Goal: Find specific page/section: Find specific page/section

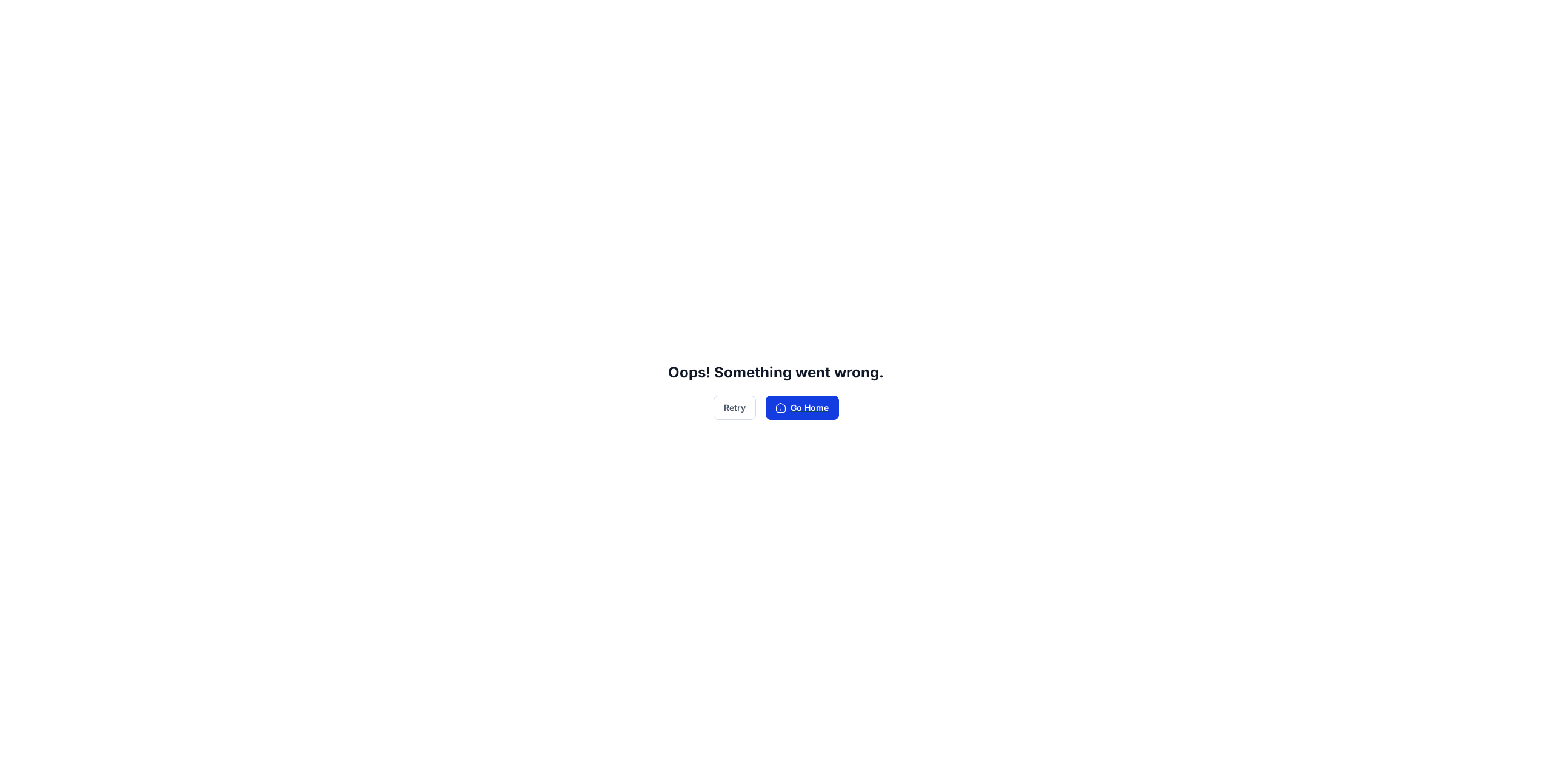
click at [818, 410] on button "Go Home" at bounding box center [803, 408] width 74 height 24
click at [810, 407] on button "Go Home" at bounding box center [803, 408] width 74 height 24
drag, startPoint x: 810, startPoint y: 408, endPoint x: 793, endPoint y: 405, distance: 17.3
click at [801, 405] on button "Go Home" at bounding box center [803, 408] width 74 height 24
click at [793, 405] on button "Go Home" at bounding box center [803, 408] width 74 height 24
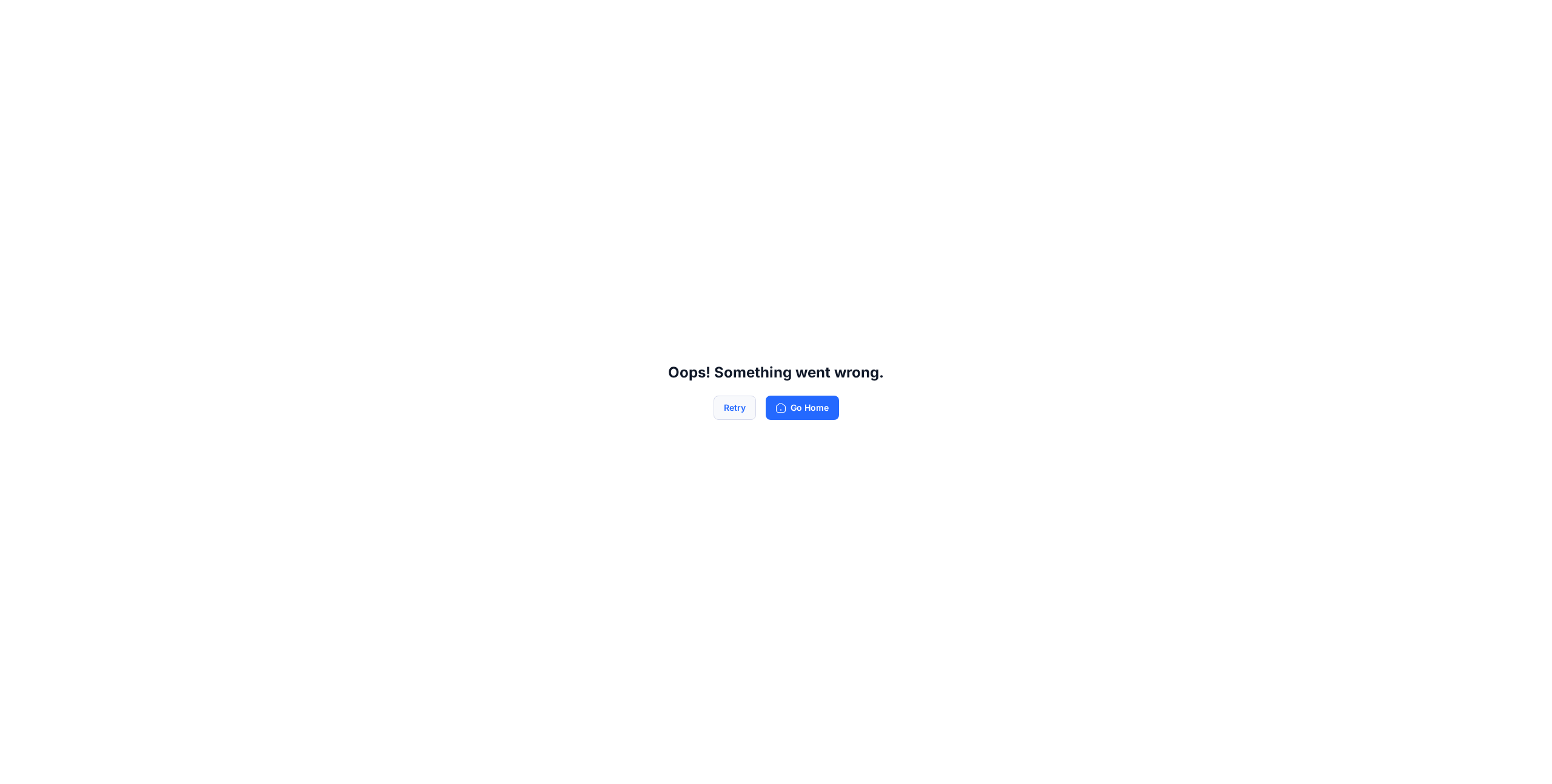
click at [736, 407] on button "Retry" at bounding box center [734, 408] width 43 height 24
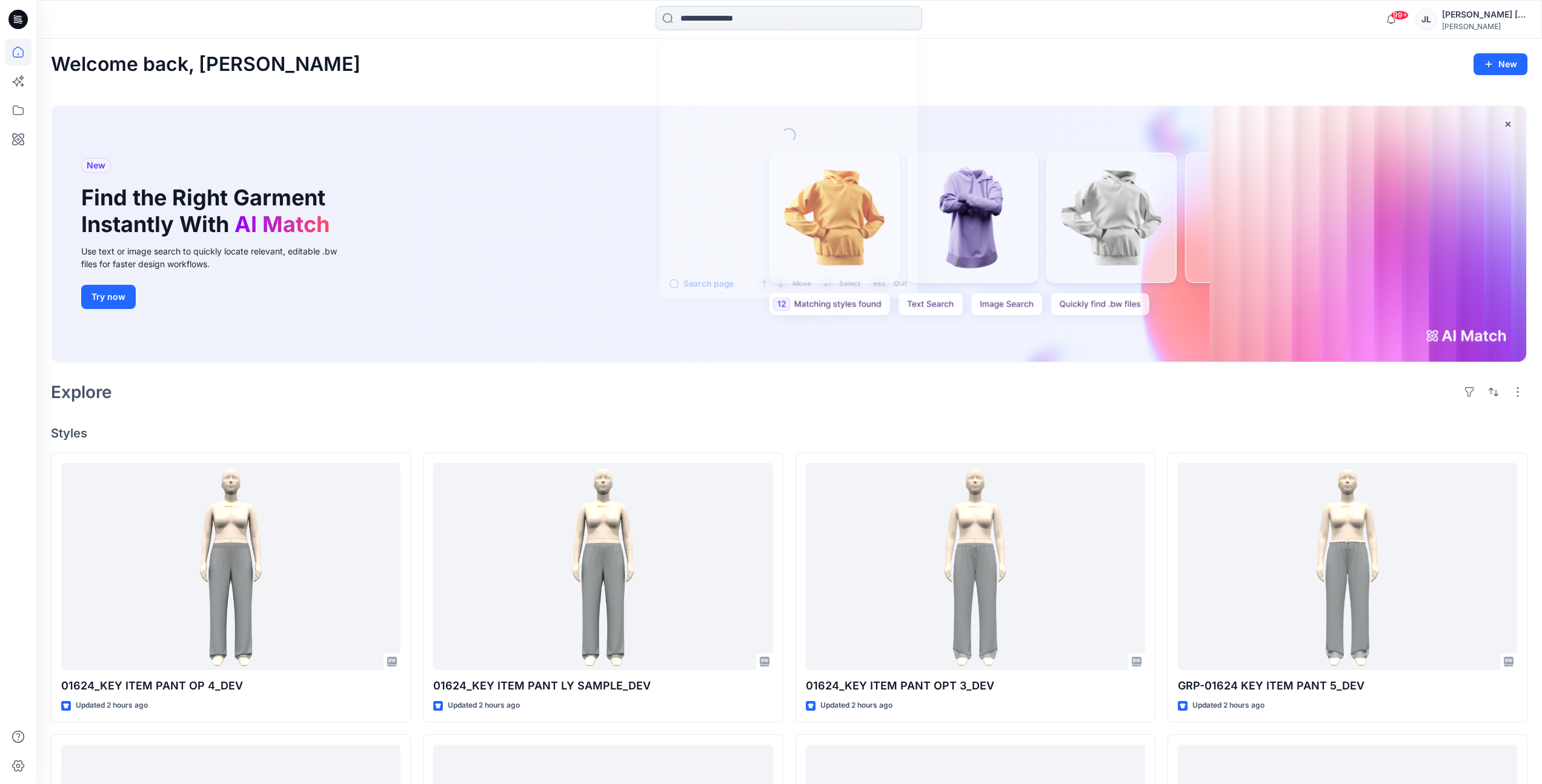
drag, startPoint x: 727, startPoint y: 18, endPoint x: 759, endPoint y: 18, distance: 32.0
click at [728, 18] on input at bounding box center [789, 18] width 266 height 24
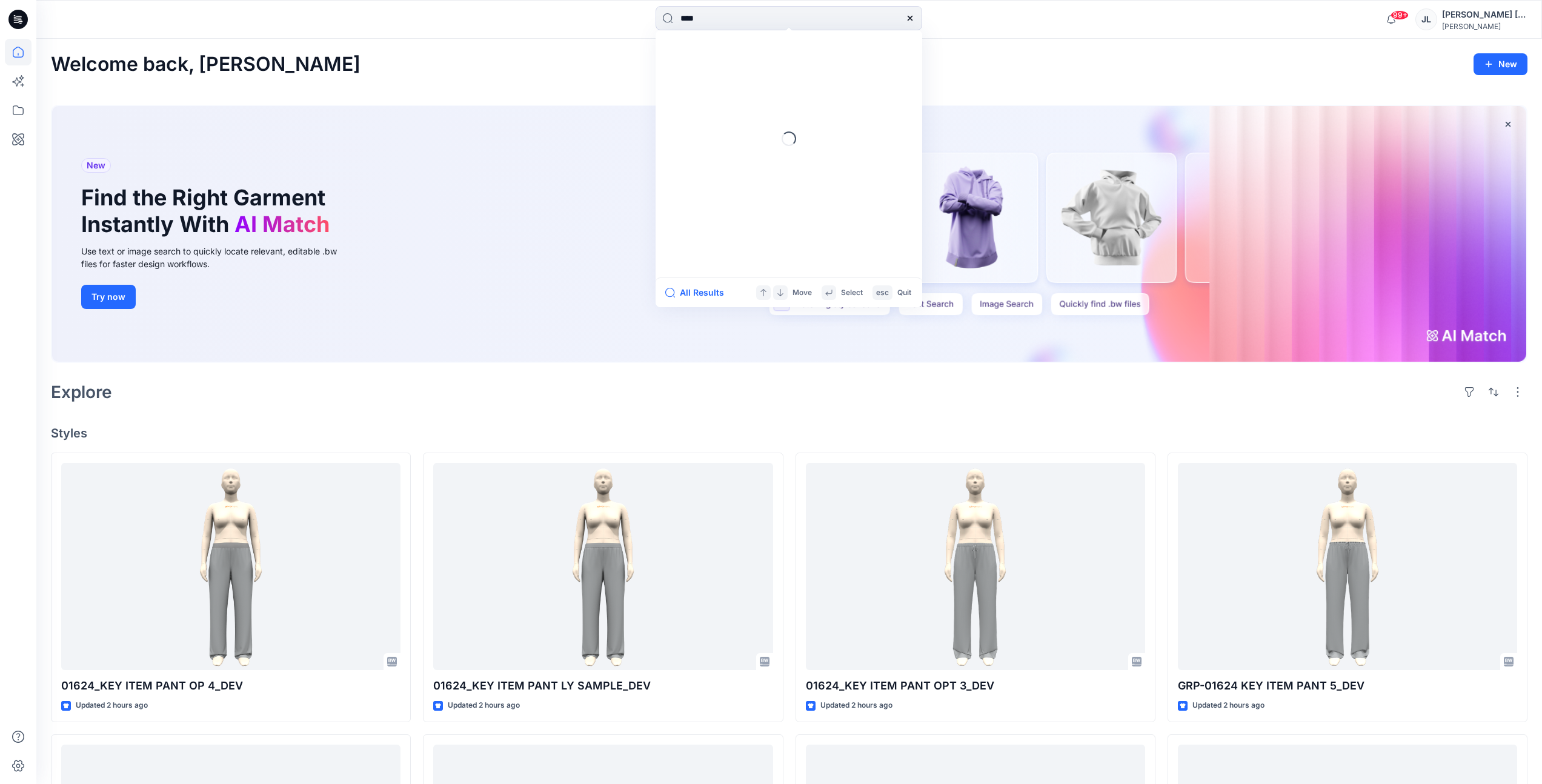
type input "*****"
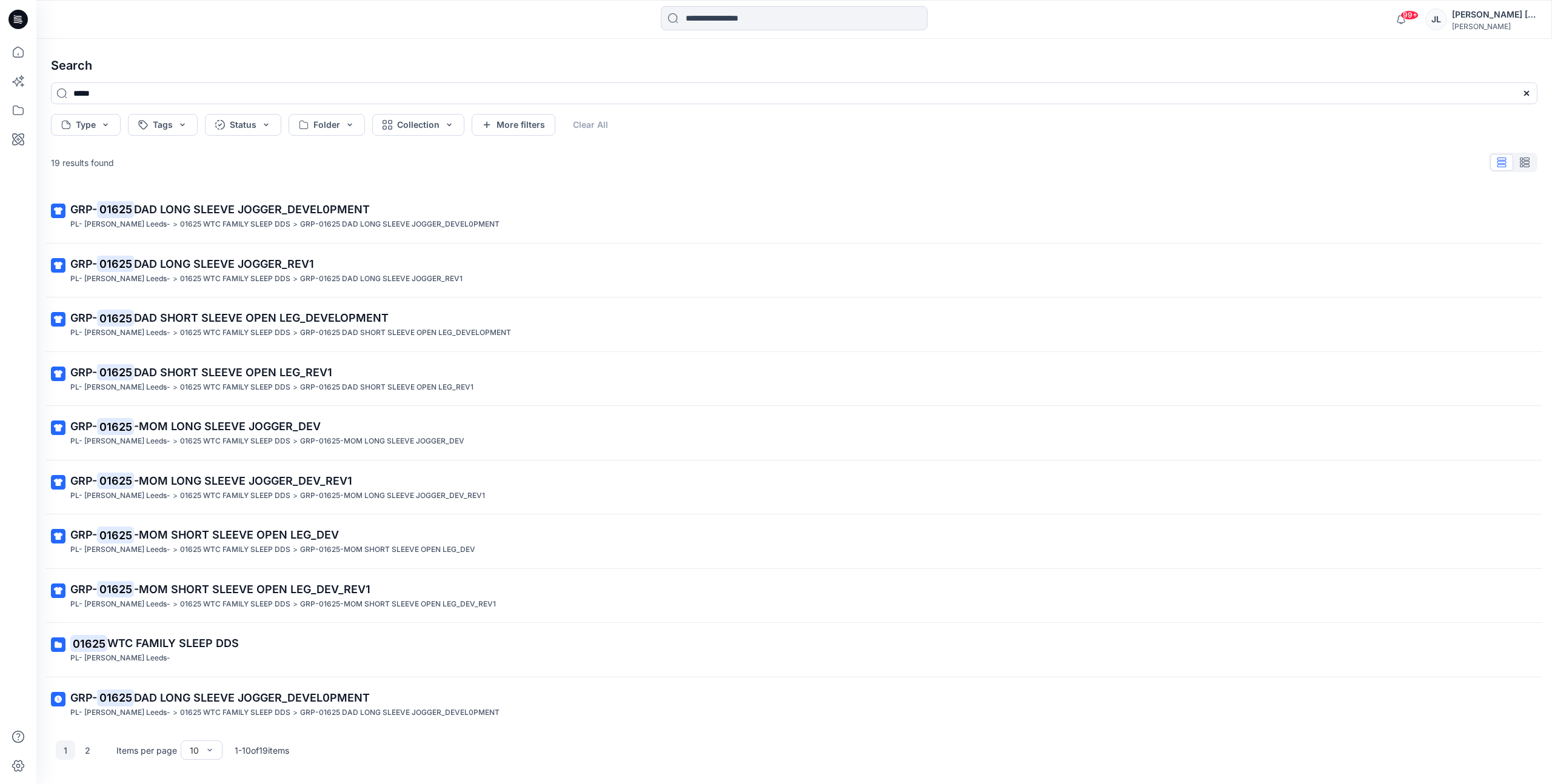
click at [346, 210] on span "DAD LONG SLEEVE JOGGER_DEVEL0PMENT" at bounding box center [252, 209] width 236 height 13
